Goal: Task Accomplishment & Management: Complete application form

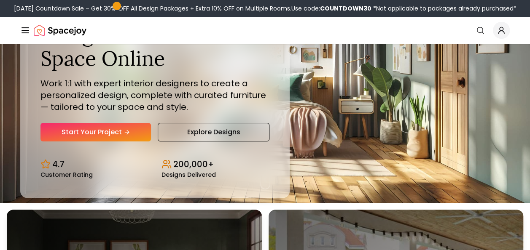
scroll to position [47, 0]
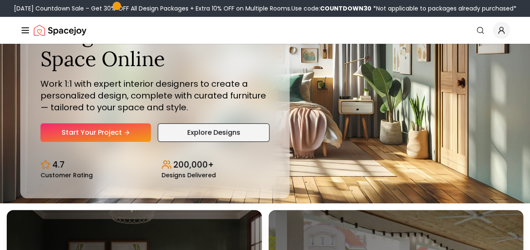
click at [207, 137] on link "Explore Designs" at bounding box center [213, 133] width 111 height 19
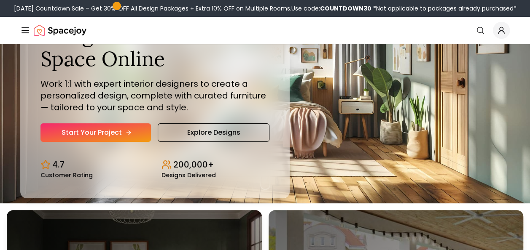
click at [124, 136] on link "Start Your Project" at bounding box center [95, 133] width 110 height 19
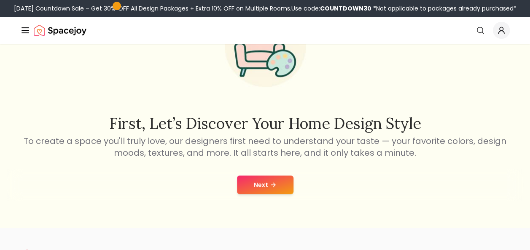
scroll to position [79, 0]
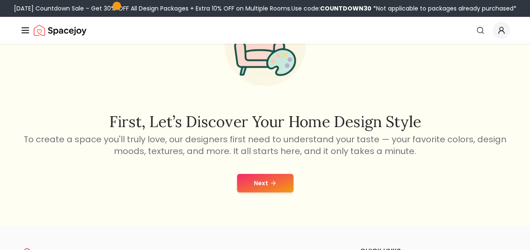
click at [272, 187] on button "Next" at bounding box center [265, 183] width 56 height 19
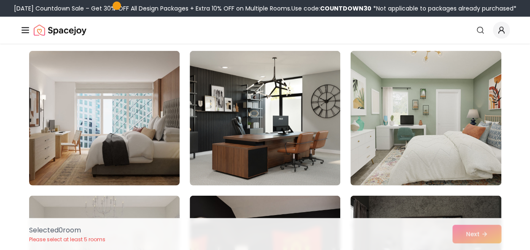
scroll to position [4124, 0]
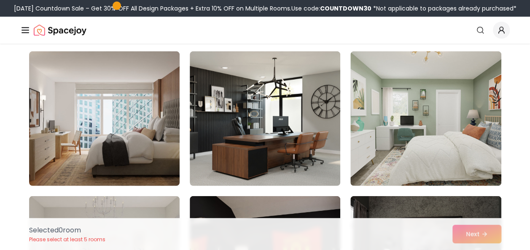
click at [229, 129] on img at bounding box center [265, 118] width 151 height 135
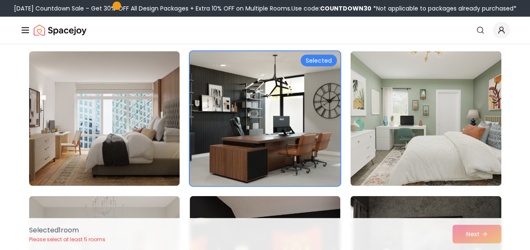
click at [223, 133] on img at bounding box center [265, 119] width 158 height 142
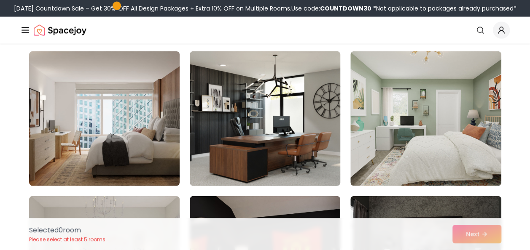
click at [196, 126] on img at bounding box center [265, 119] width 158 height 142
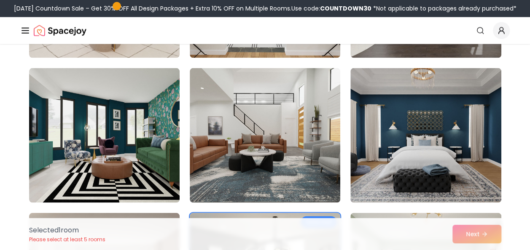
scroll to position [3963, 0]
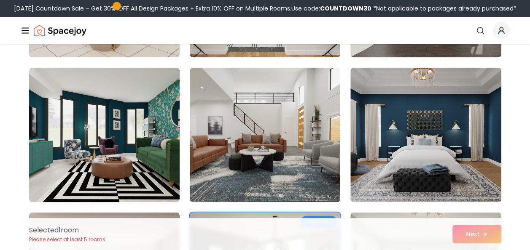
click at [416, 164] on img at bounding box center [425, 134] width 151 height 135
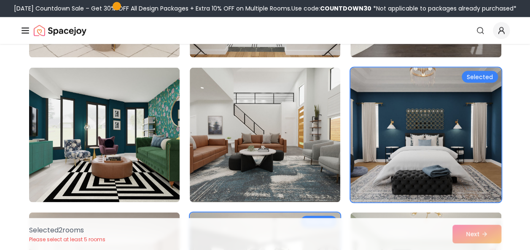
click at [276, 153] on img at bounding box center [265, 134] width 151 height 135
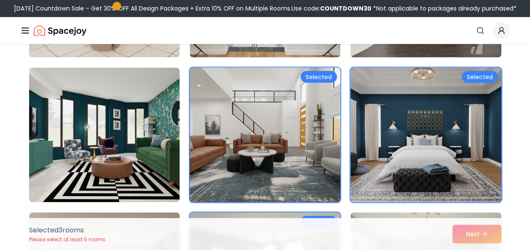
click at [152, 180] on img at bounding box center [104, 134] width 151 height 135
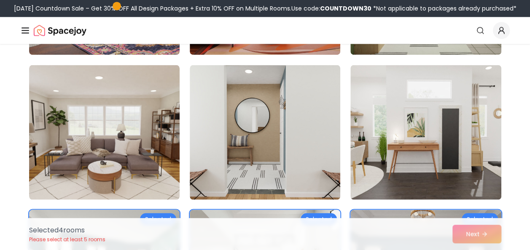
scroll to position [3821, 0]
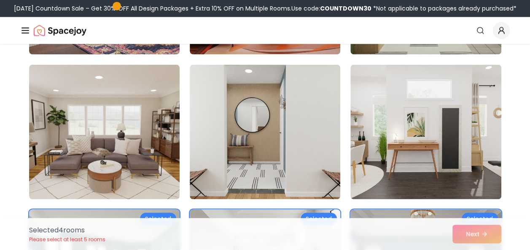
click at [153, 166] on img at bounding box center [104, 132] width 151 height 135
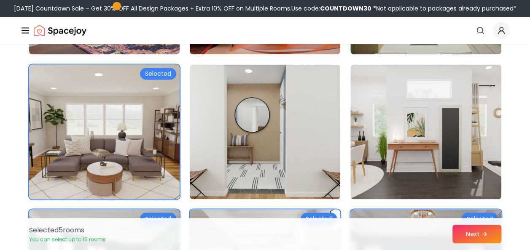
click at [152, 177] on img at bounding box center [104, 132] width 158 height 142
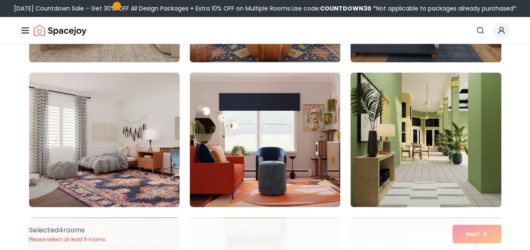
scroll to position [3668, 0]
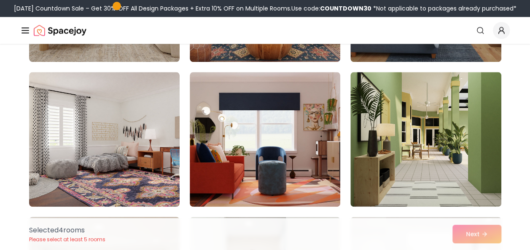
click at [151, 175] on img at bounding box center [104, 139] width 151 height 135
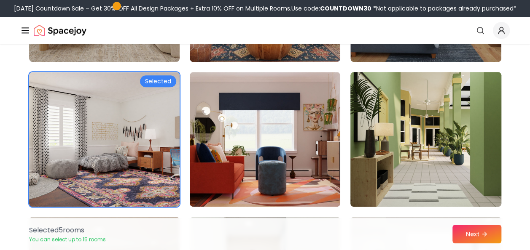
click at [413, 173] on img at bounding box center [426, 140] width 158 height 142
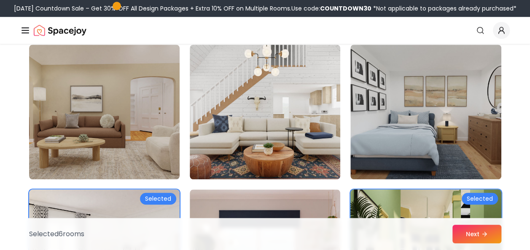
scroll to position [3542, 0]
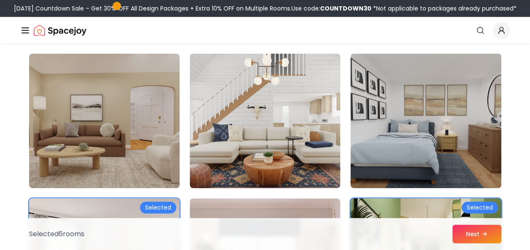
click at [227, 139] on img at bounding box center [265, 121] width 151 height 135
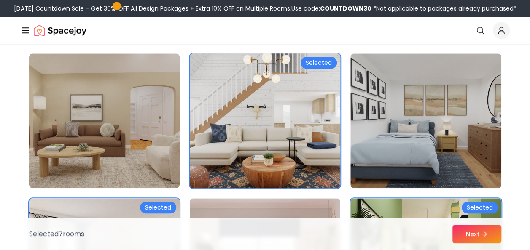
click at [161, 162] on img at bounding box center [104, 121] width 151 height 135
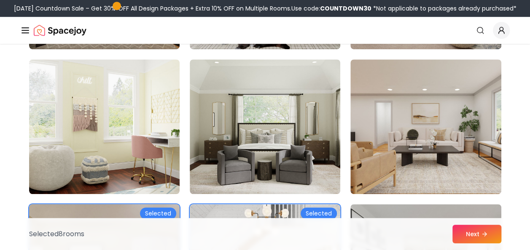
scroll to position [3391, 0]
click at [277, 166] on img at bounding box center [265, 126] width 151 height 135
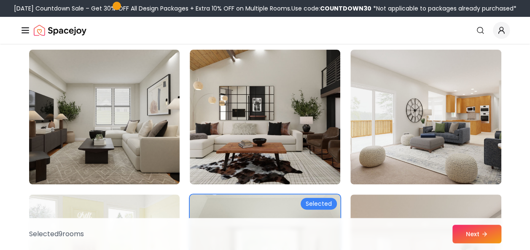
scroll to position [3253, 0]
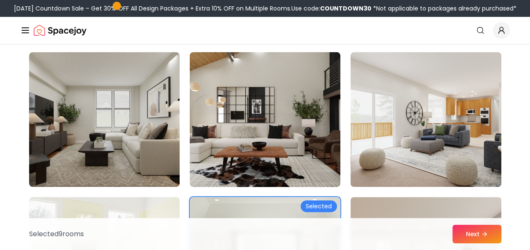
click at [232, 148] on img at bounding box center [265, 120] width 158 height 142
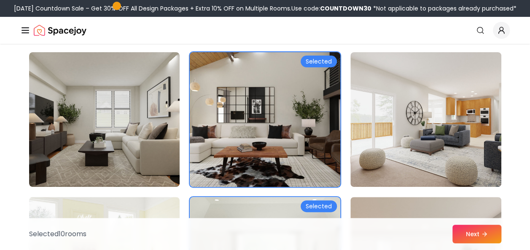
click at [363, 173] on img at bounding box center [425, 119] width 151 height 135
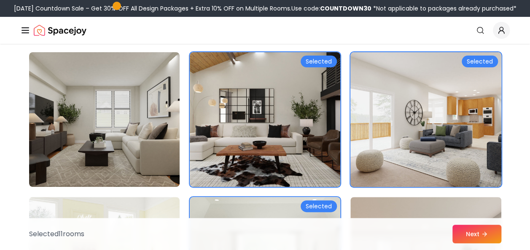
click at [179, 147] on img at bounding box center [104, 119] width 151 height 135
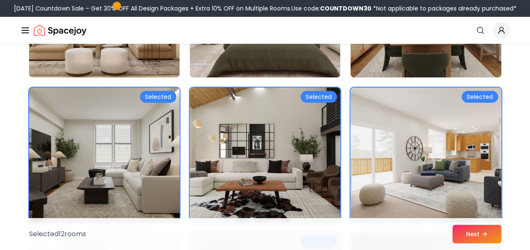
click at [154, 175] on img at bounding box center [104, 155] width 158 height 142
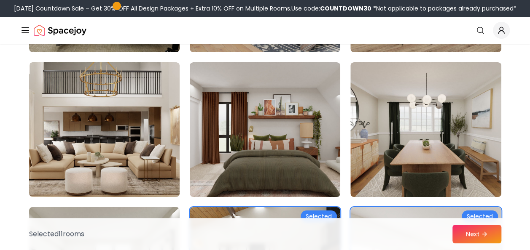
scroll to position [3097, 0]
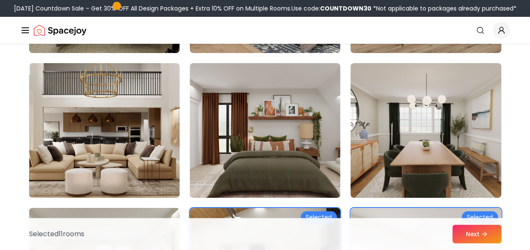
click at [150, 164] on img at bounding box center [104, 130] width 151 height 135
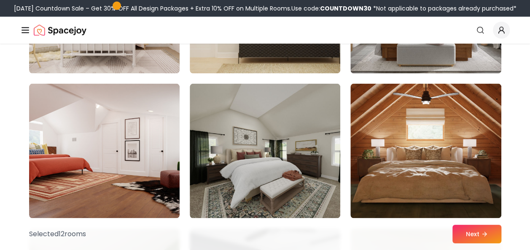
scroll to position [2497, 0]
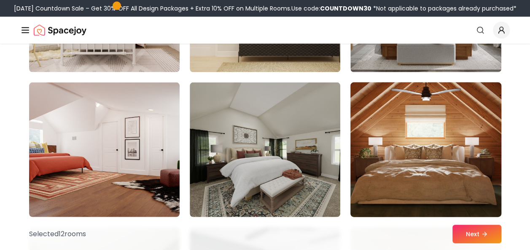
click at [386, 161] on img at bounding box center [426, 150] width 158 height 142
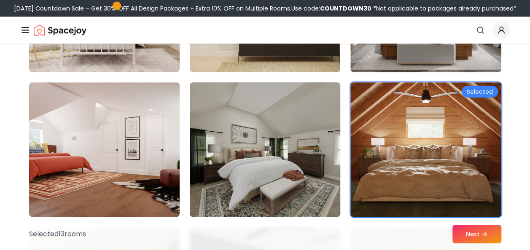
click at [207, 130] on img at bounding box center [265, 150] width 158 height 142
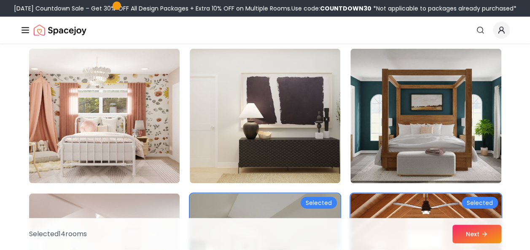
scroll to position [2387, 0]
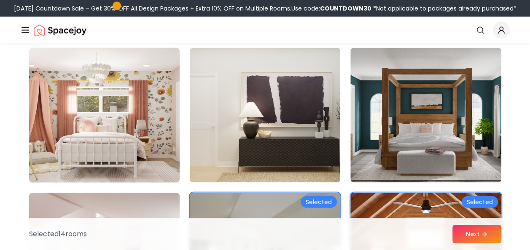
click at [155, 139] on img at bounding box center [104, 116] width 158 height 142
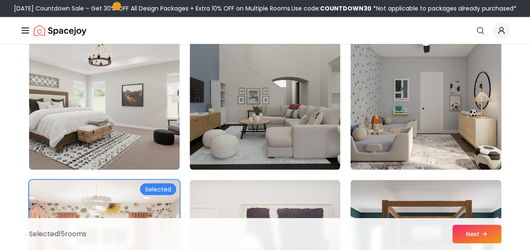
scroll to position [2256, 0]
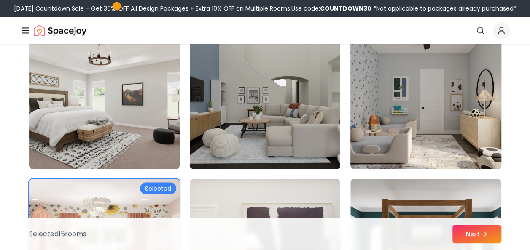
click at [404, 148] on img at bounding box center [426, 102] width 158 height 142
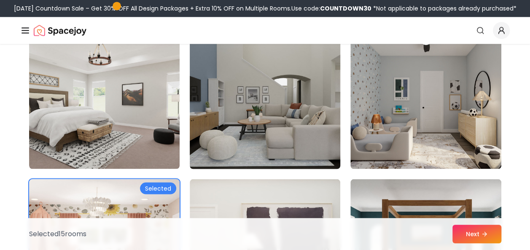
click at [238, 123] on img at bounding box center [265, 102] width 158 height 142
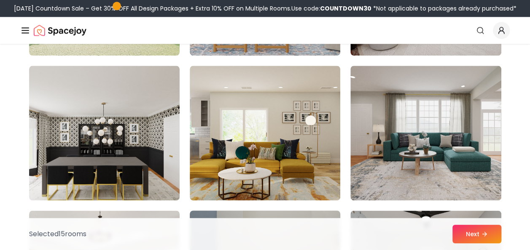
scroll to position [2080, 0]
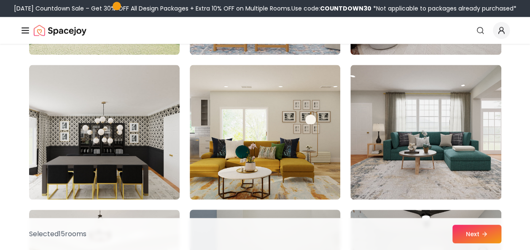
click at [233, 148] on img at bounding box center [265, 132] width 151 height 135
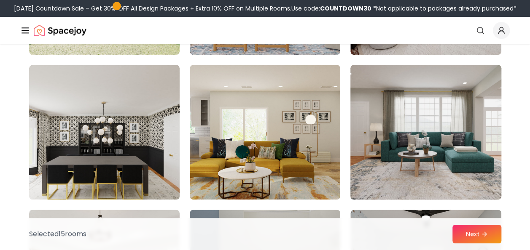
click at [408, 183] on img at bounding box center [426, 133] width 158 height 142
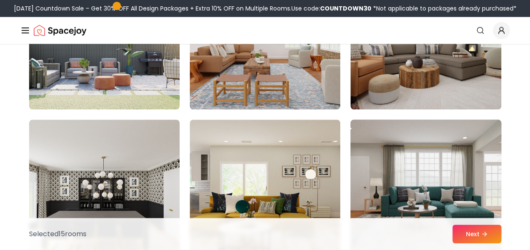
click at [223, 164] on img at bounding box center [265, 187] width 151 height 135
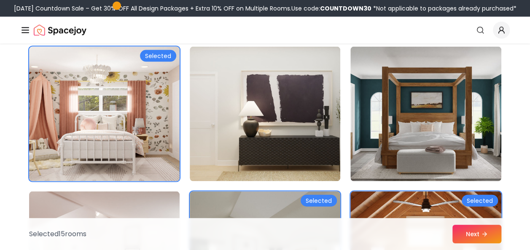
click at [158, 161] on img at bounding box center [104, 114] width 151 height 135
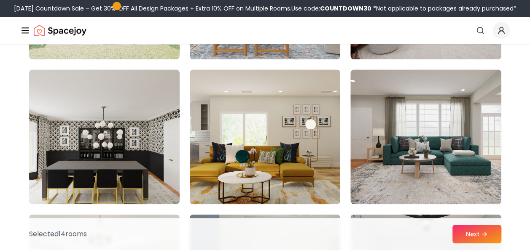
scroll to position [2077, 0]
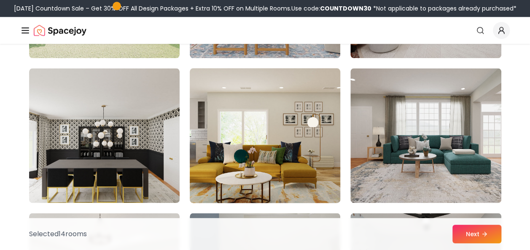
click at [242, 151] on img at bounding box center [265, 136] width 158 height 142
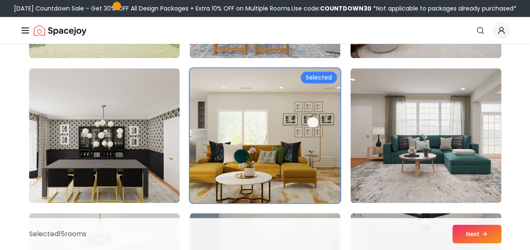
click at [242, 148] on img at bounding box center [265, 136] width 158 height 142
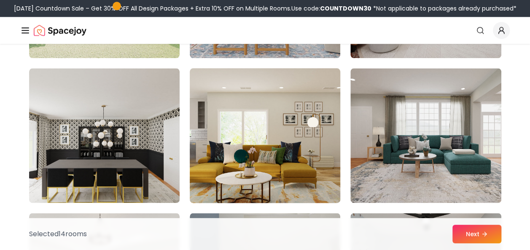
click at [232, 152] on img at bounding box center [265, 136] width 158 height 142
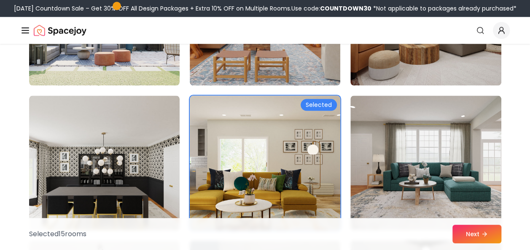
click at [228, 153] on img at bounding box center [265, 163] width 158 height 142
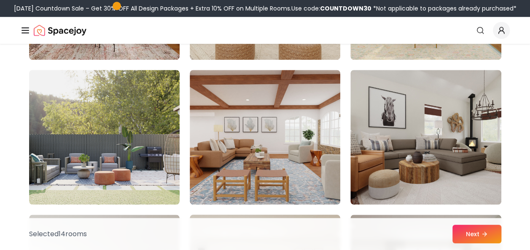
scroll to position [1932, 0]
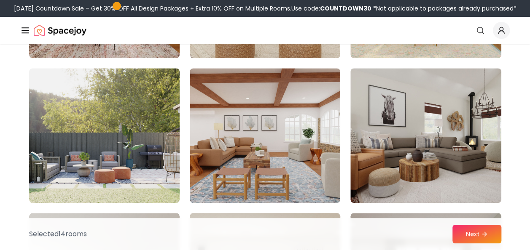
click at [142, 196] on img at bounding box center [104, 135] width 151 height 135
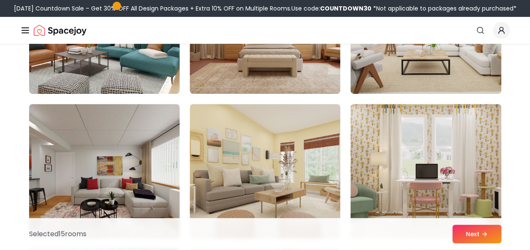
scroll to position [1750, 0]
click at [222, 146] on img at bounding box center [265, 172] width 151 height 135
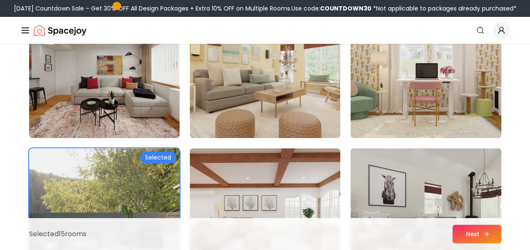
click at [457, 226] on button "Next" at bounding box center [476, 234] width 49 height 19
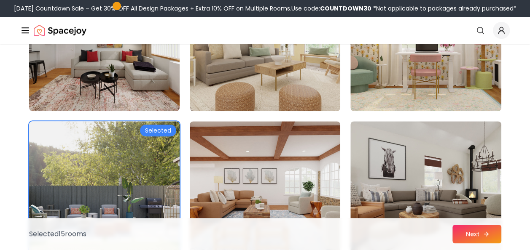
scroll to position [1852, 0]
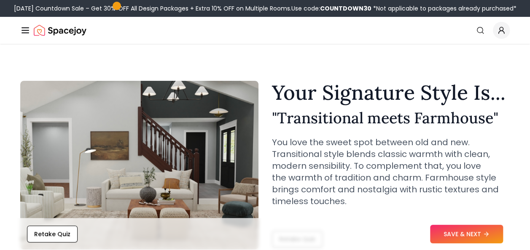
click at [282, 180] on p "You love the sweet spot between old and new. Transitional style blends classic …" at bounding box center [391, 172] width 238 height 71
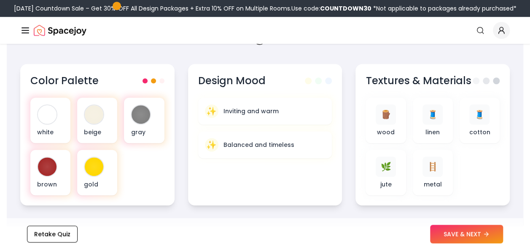
scroll to position [284, 0]
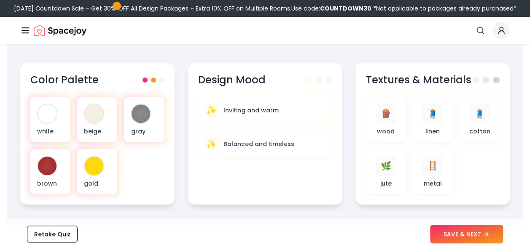
click at [467, 236] on button "SAVE & NEXT" at bounding box center [466, 234] width 73 height 19
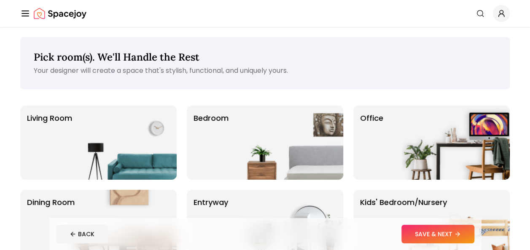
click at [280, 202] on img at bounding box center [289, 227] width 108 height 74
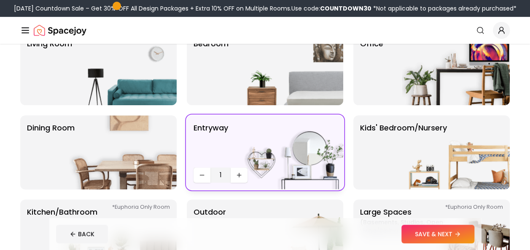
scroll to position [72, 0]
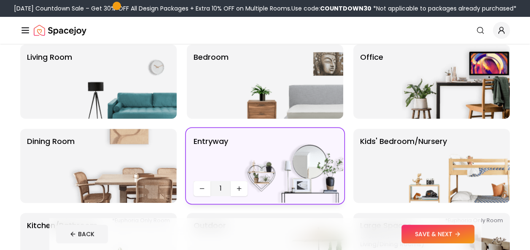
click at [151, 164] on img at bounding box center [123, 166] width 108 height 74
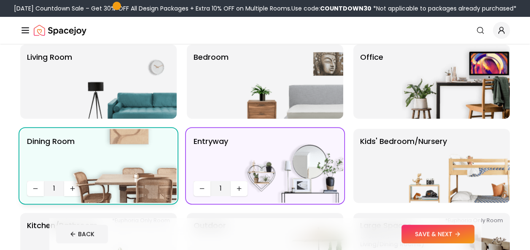
click at [172, 109] on img at bounding box center [123, 82] width 108 height 74
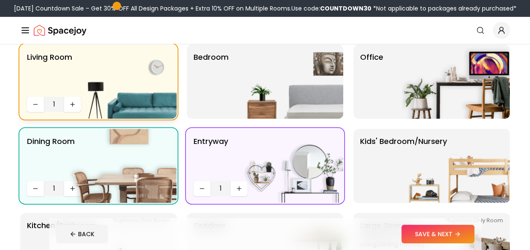
click at [261, 104] on img at bounding box center [289, 82] width 108 height 74
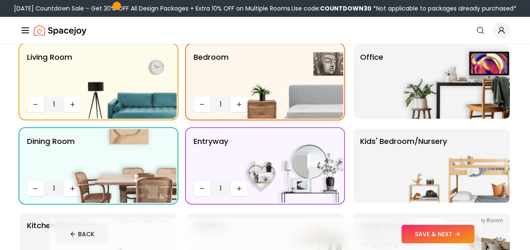
click at [386, 108] on div "Office" at bounding box center [431, 82] width 156 height 74
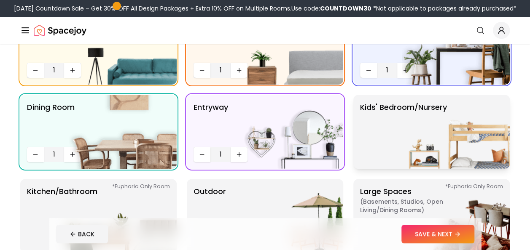
click at [397, 145] on p "Kids' Bedroom/Nursery" at bounding box center [403, 132] width 87 height 61
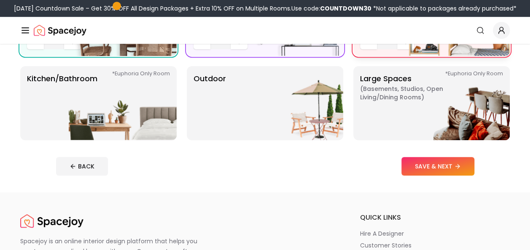
scroll to position [220, 0]
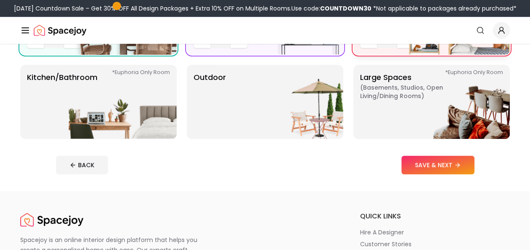
click at [376, 123] on p "Large Spaces ( Basements, Studios, Open living/dining rooms ) *Euphoria Only Ro…" at bounding box center [412, 102] width 105 height 61
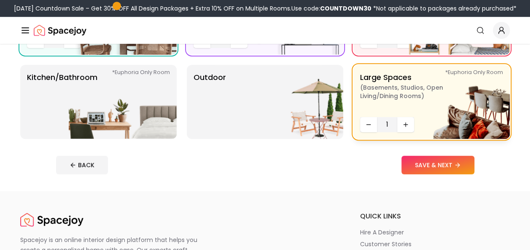
click at [312, 125] on img at bounding box center [289, 102] width 108 height 74
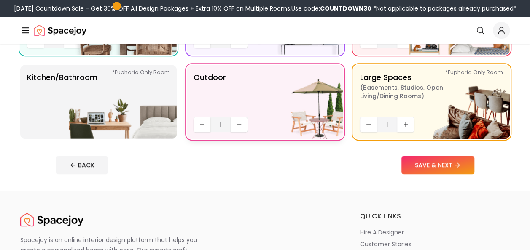
click at [108, 115] on img at bounding box center [123, 102] width 108 height 74
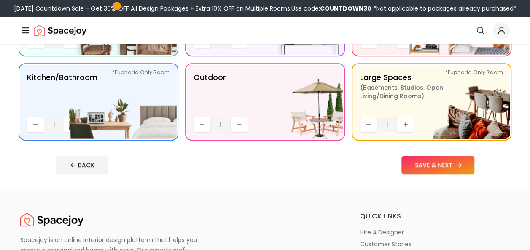
click at [432, 168] on button "SAVE & NEXT" at bounding box center [437, 165] width 73 height 19
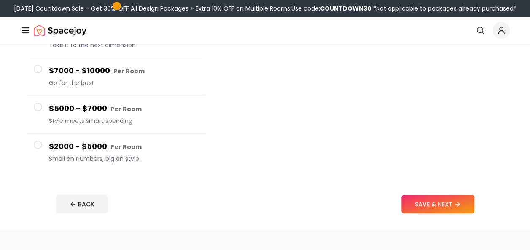
scroll to position [162, 0]
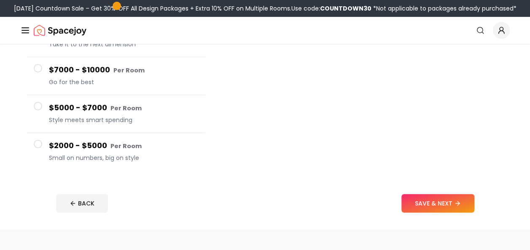
click at [406, 209] on button "SAVE & NEXT" at bounding box center [437, 203] width 73 height 19
